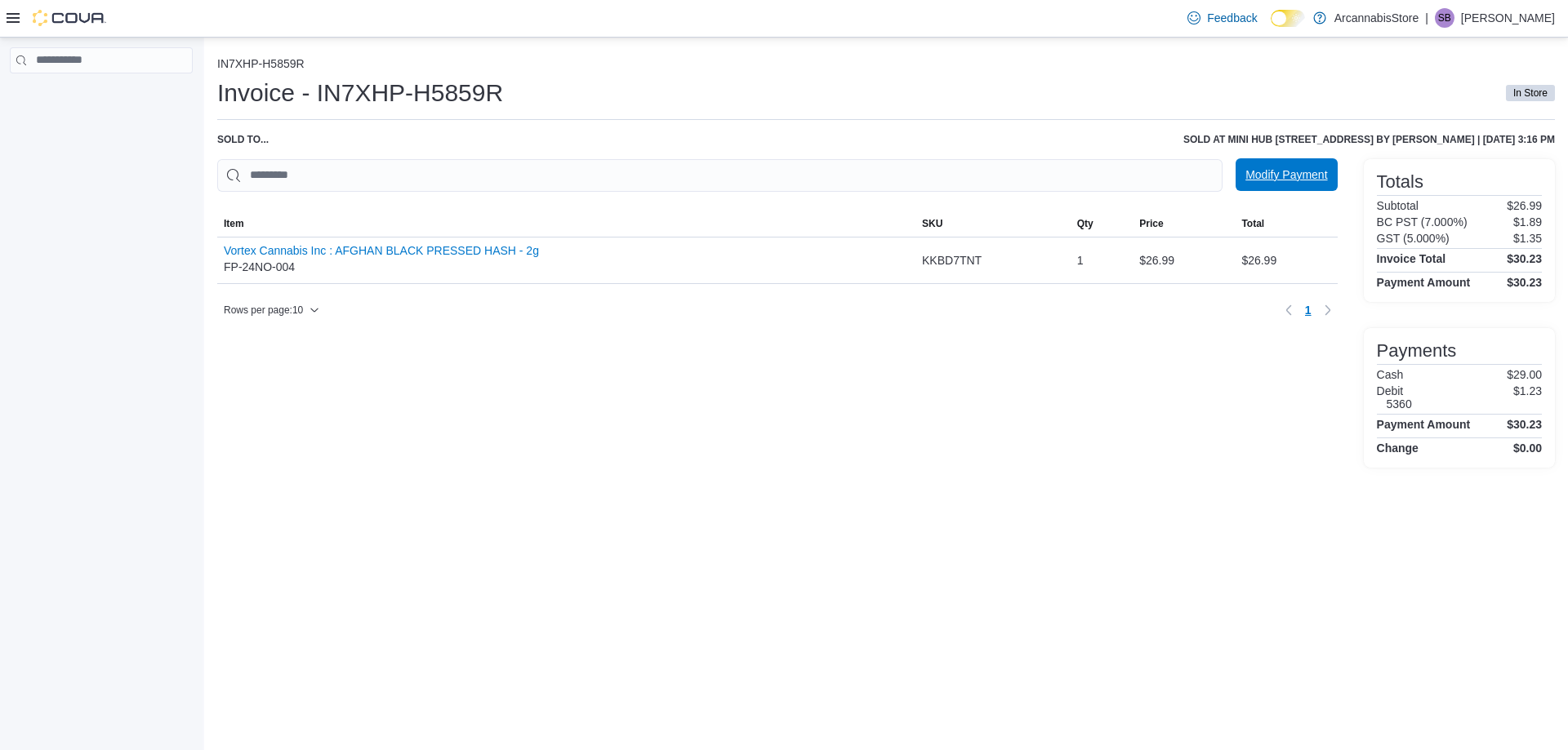
click at [1256, 173] on span "Modify Payment" at bounding box center [1286, 174] width 81 height 16
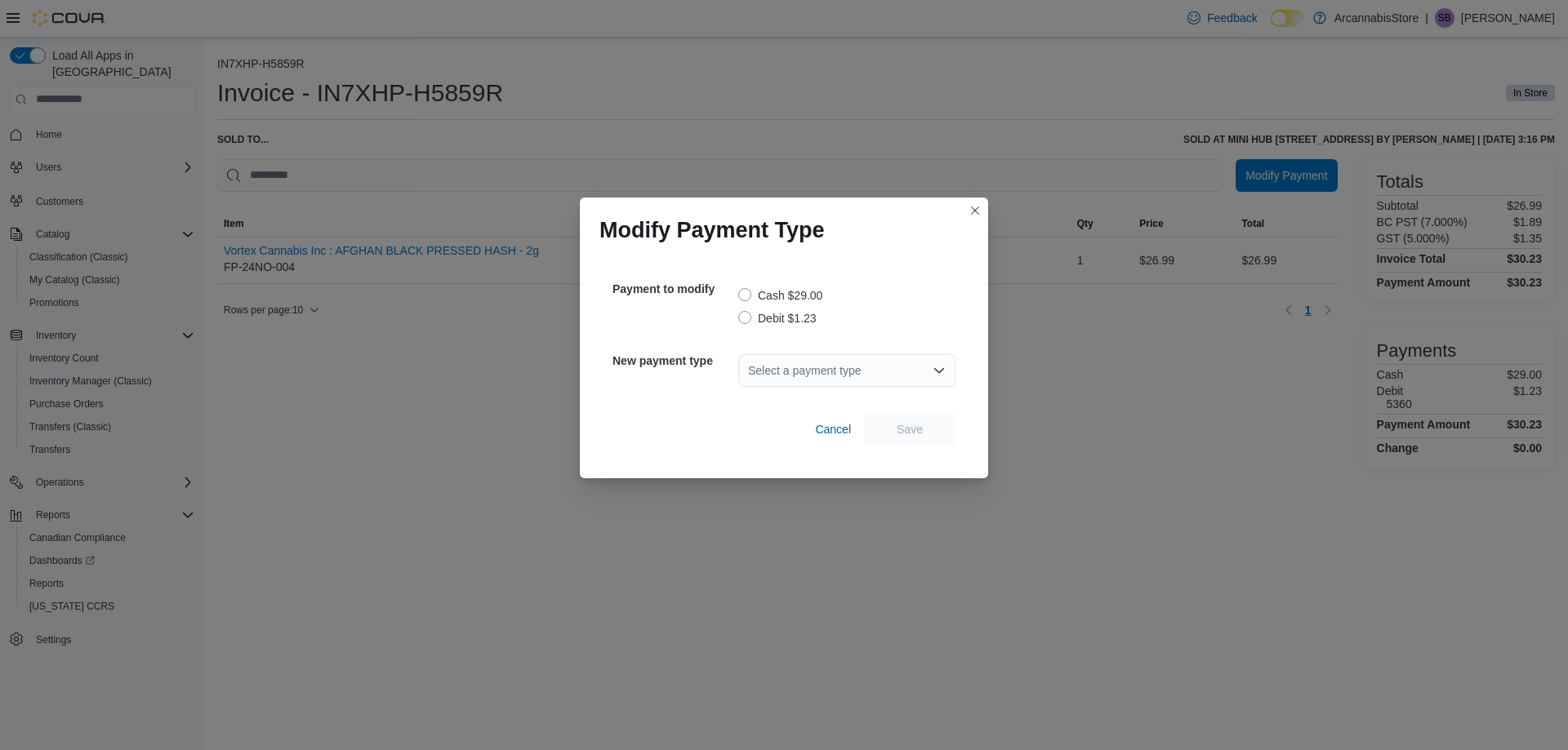
click at [746, 321] on label "Debit $1.23" at bounding box center [777, 318] width 79 height 19
click at [800, 366] on div "Select a payment type" at bounding box center [847, 371] width 218 height 33
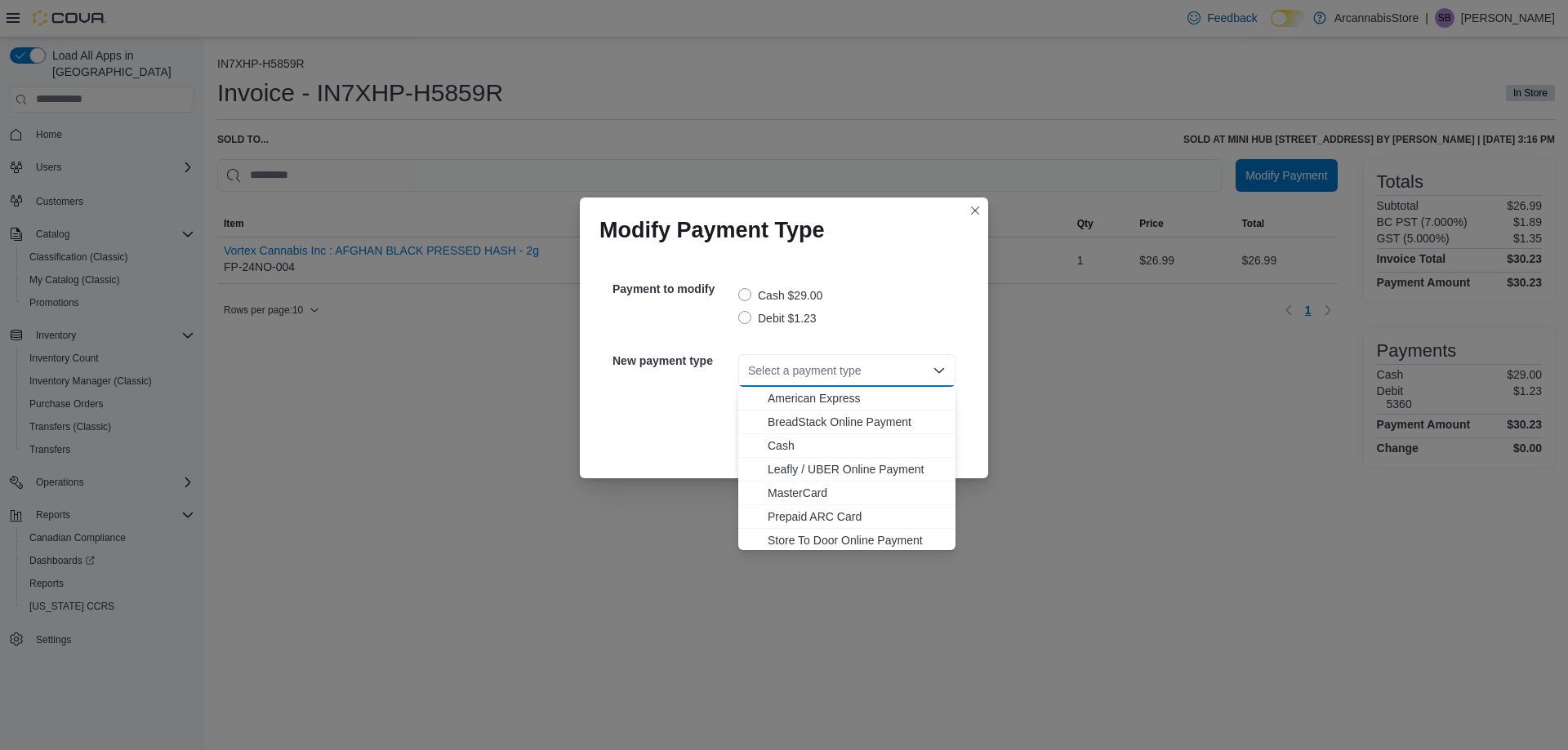
click at [802, 488] on span "MasterCard" at bounding box center [857, 493] width 178 height 16
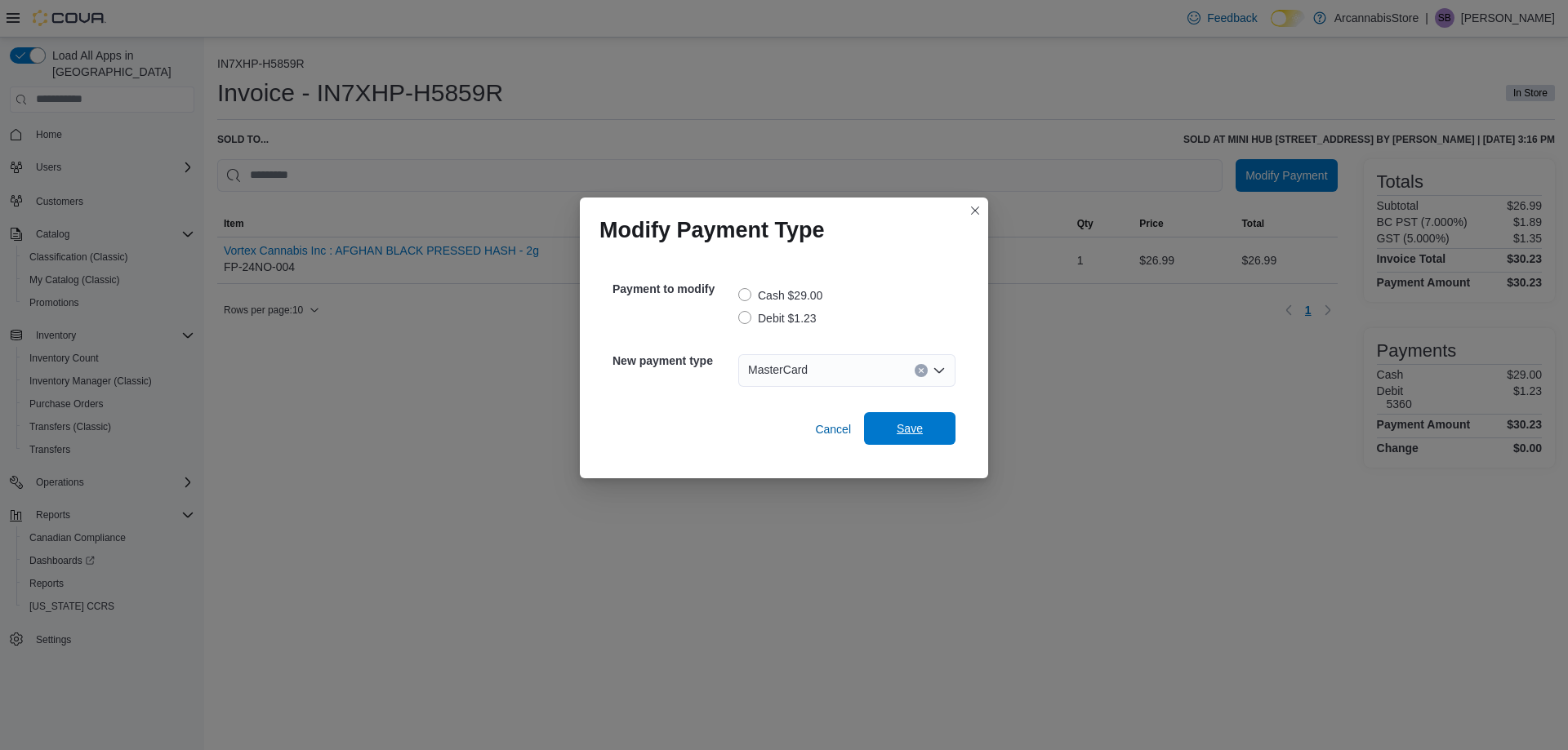
click at [910, 432] on span "Save" at bounding box center [909, 428] width 26 height 16
